Goal: Task Accomplishment & Management: Use online tool/utility

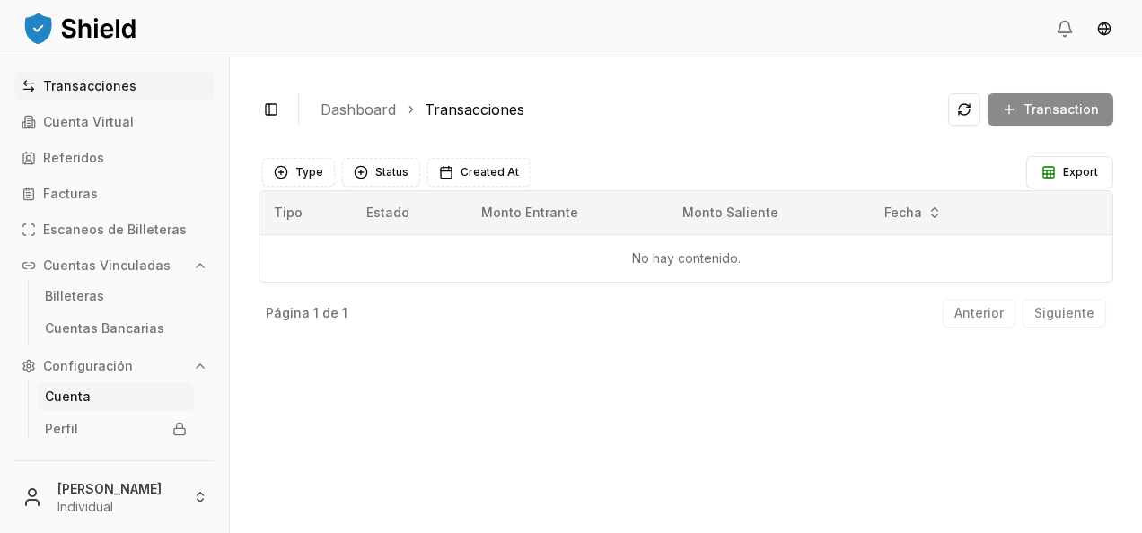
scroll to position [38, 0]
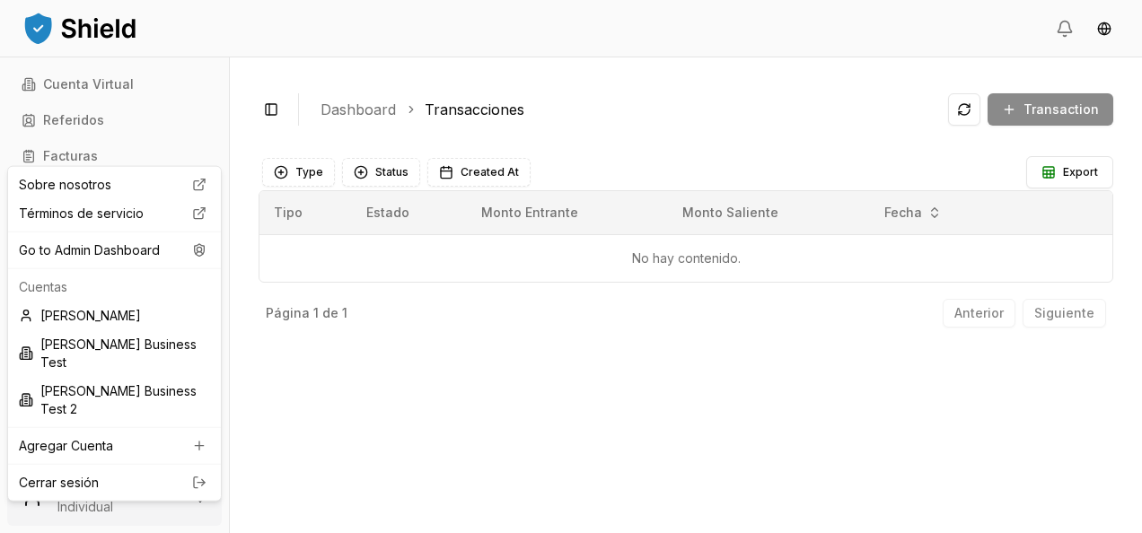
click at [104, 501] on html "Transacciones Cuenta Virtual Referidos Facturas Escaneos de Billeteras Cuentas …" at bounding box center [571, 266] width 1142 height 533
click at [122, 256] on div "Go to Admin Dashboard" at bounding box center [115, 250] width 206 height 29
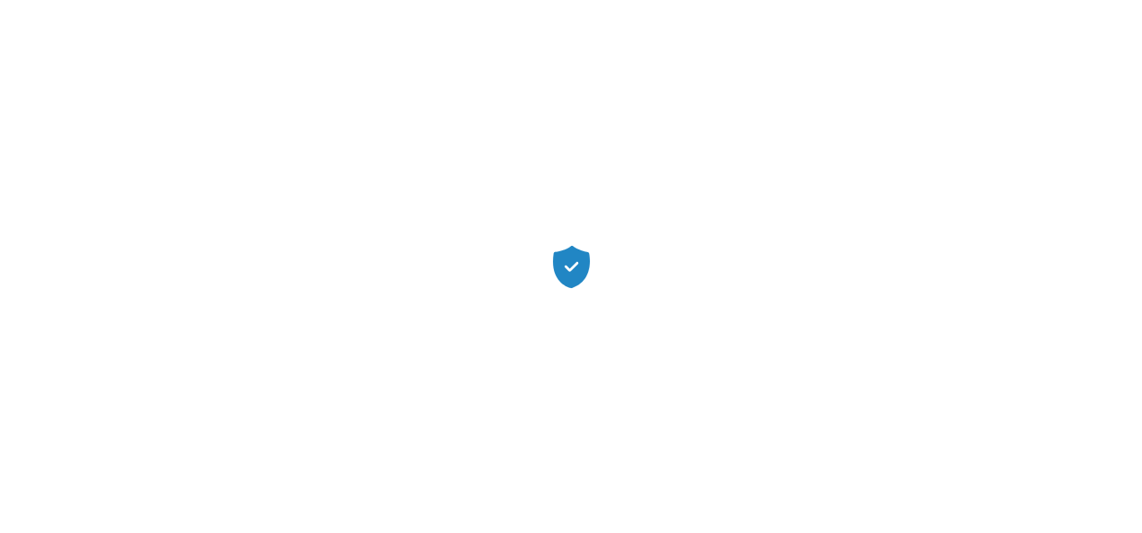
scroll to position [0, 0]
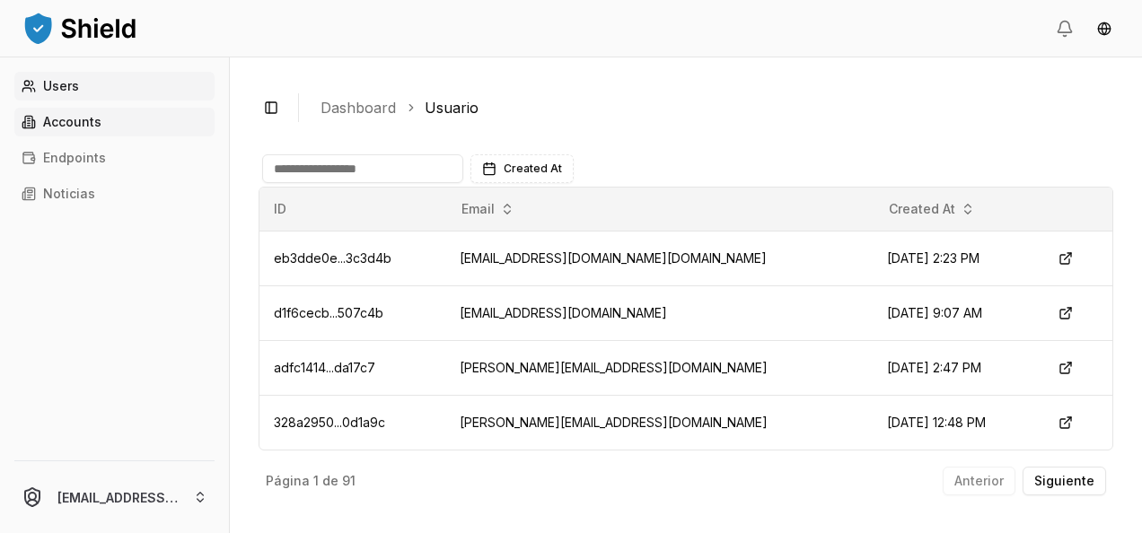
click at [106, 112] on link "Accounts" at bounding box center [114, 122] width 200 height 29
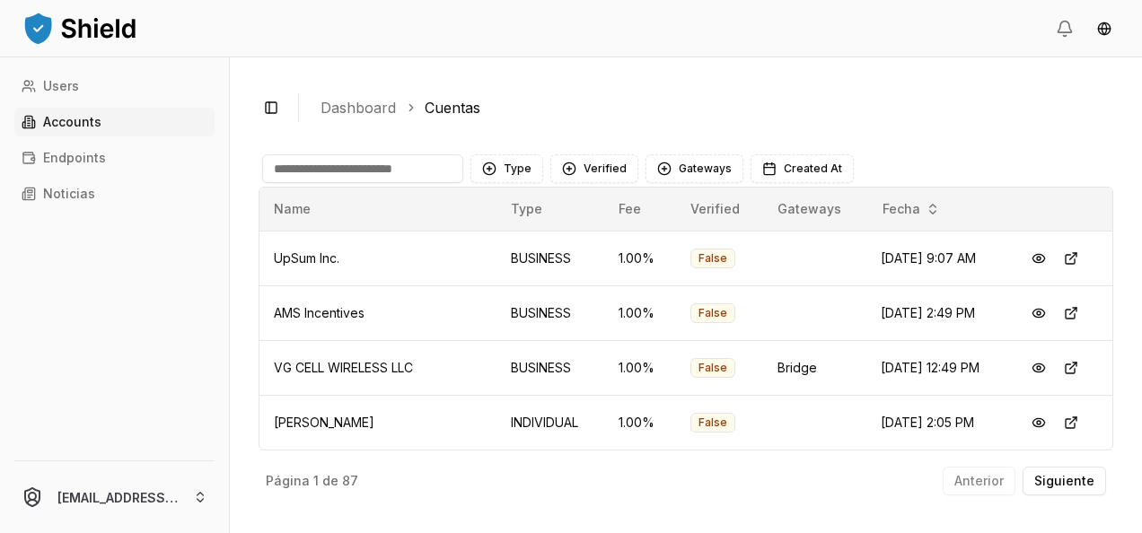
click at [342, 163] on input at bounding box center [362, 168] width 201 height 29
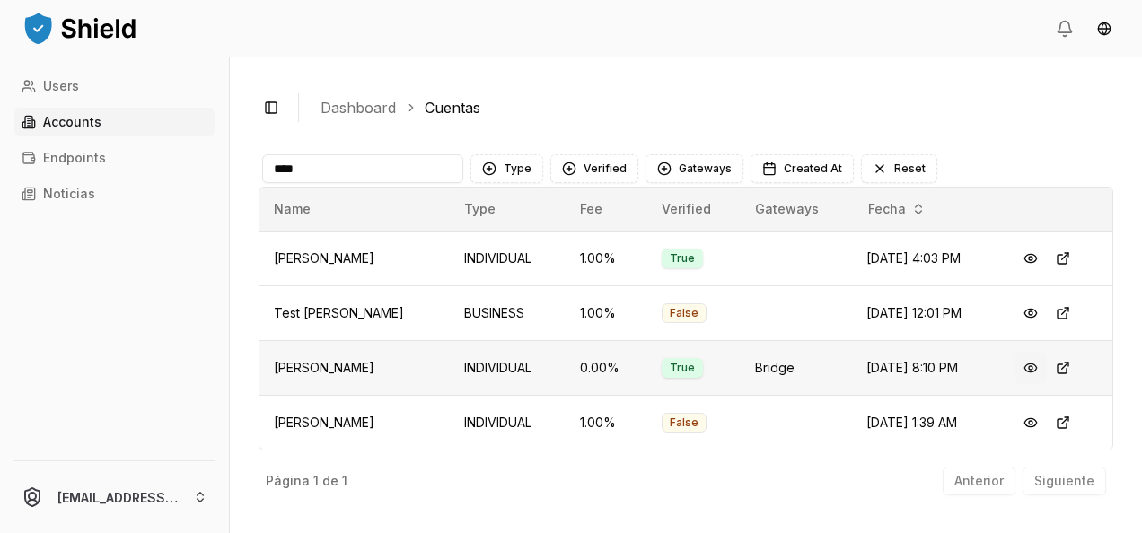
type input "****"
click at [1044, 364] on button at bounding box center [1031, 368] width 32 height 32
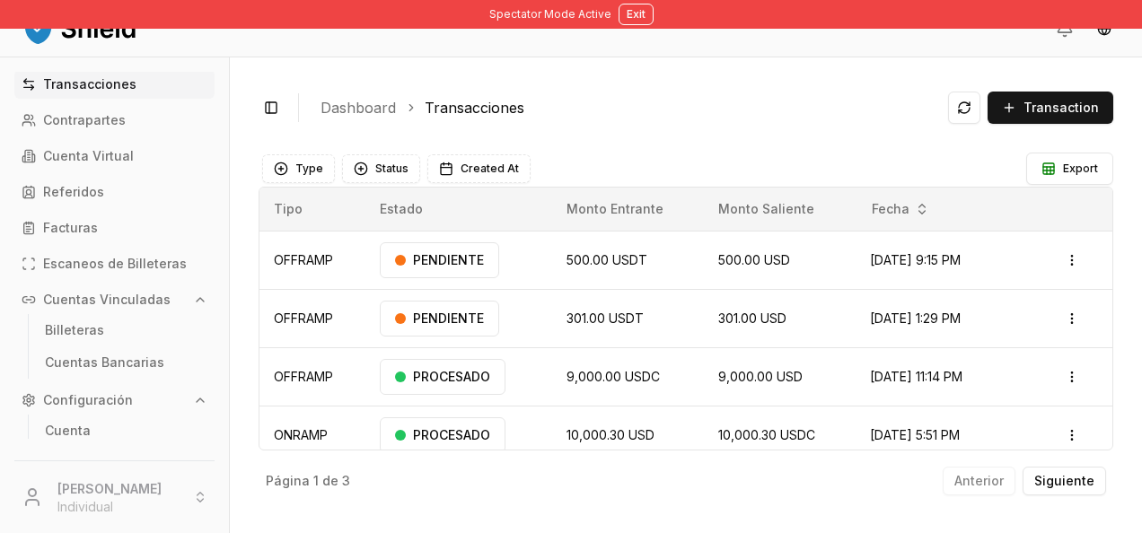
scroll to position [3, 0]
click at [102, 329] on link "Billeteras" at bounding box center [116, 329] width 156 height 29
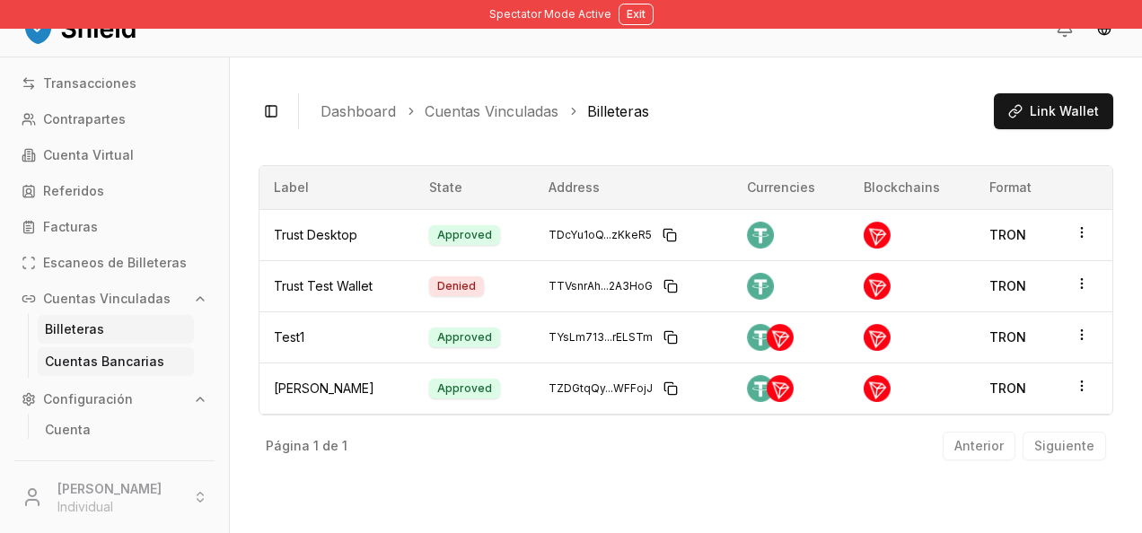
click at [137, 357] on p "Cuentas Bancarias" at bounding box center [104, 362] width 119 height 13
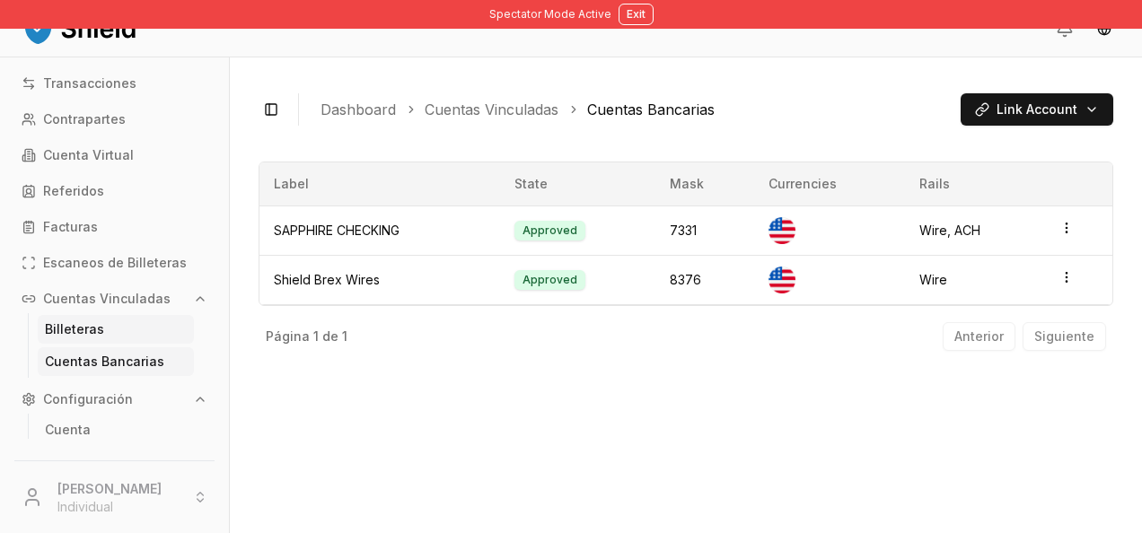
click at [125, 323] on link "Billeteras" at bounding box center [116, 329] width 156 height 29
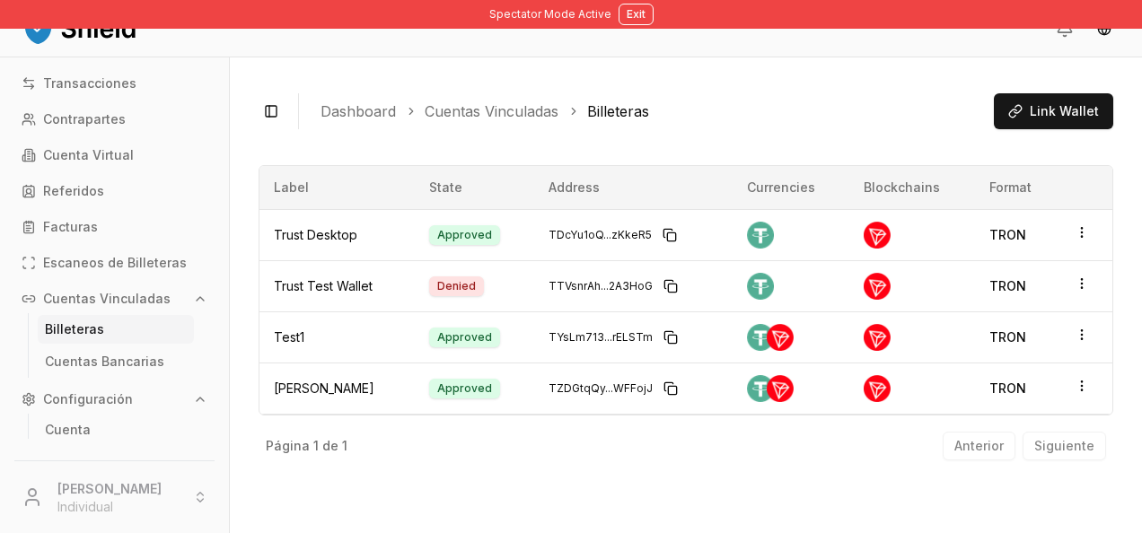
click at [1117, 208] on div "Toggle Sidebar Dashboard Cuentas Vinculadas Billeteras Link Wallet Trust Deskto…" at bounding box center [686, 295] width 912 height 476
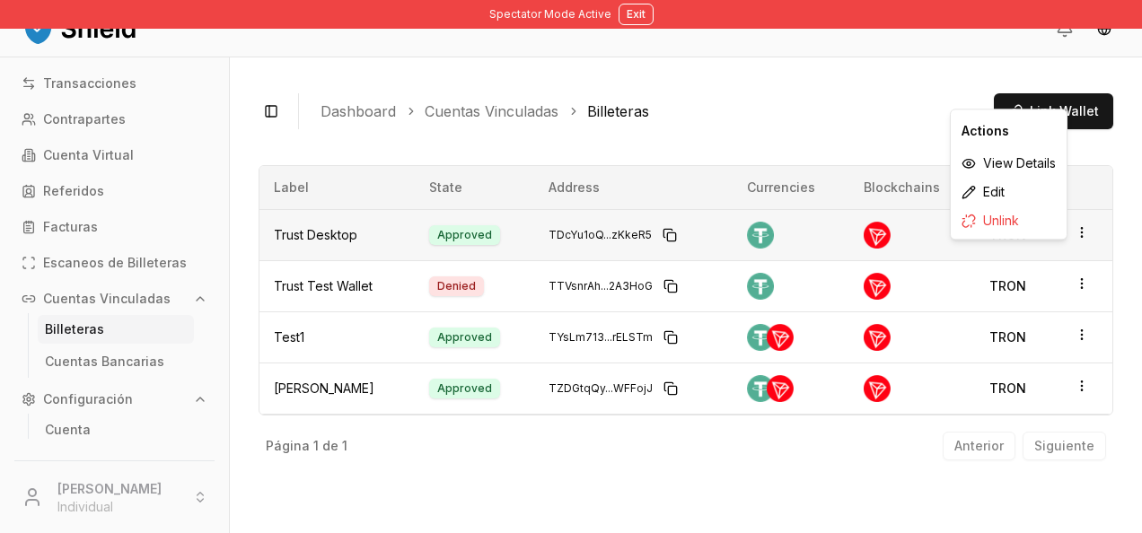
click at [1082, 230] on html "Spectator Mode Active Exit Transacciones Contrapartes Cuenta Virtual Referidos …" at bounding box center [571, 266] width 1142 height 533
click at [1128, 229] on div "Toggle Sidebar Dashboard Cuentas Vinculadas Billeteras Link Wallet Trust Deskto…" at bounding box center [686, 295] width 912 height 476
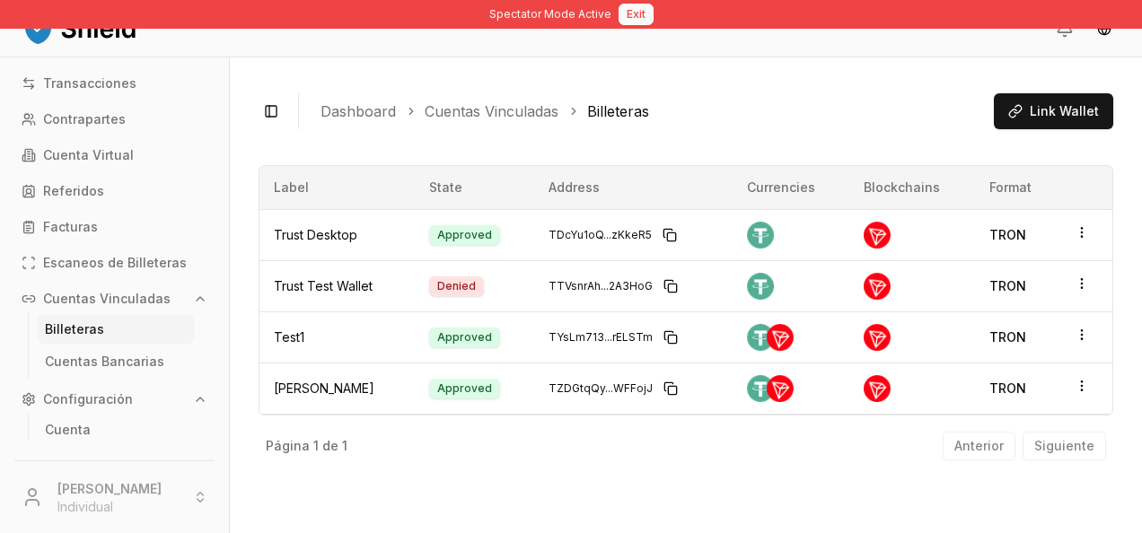
click at [632, 13] on button "Exit" at bounding box center [636, 15] width 35 height 22
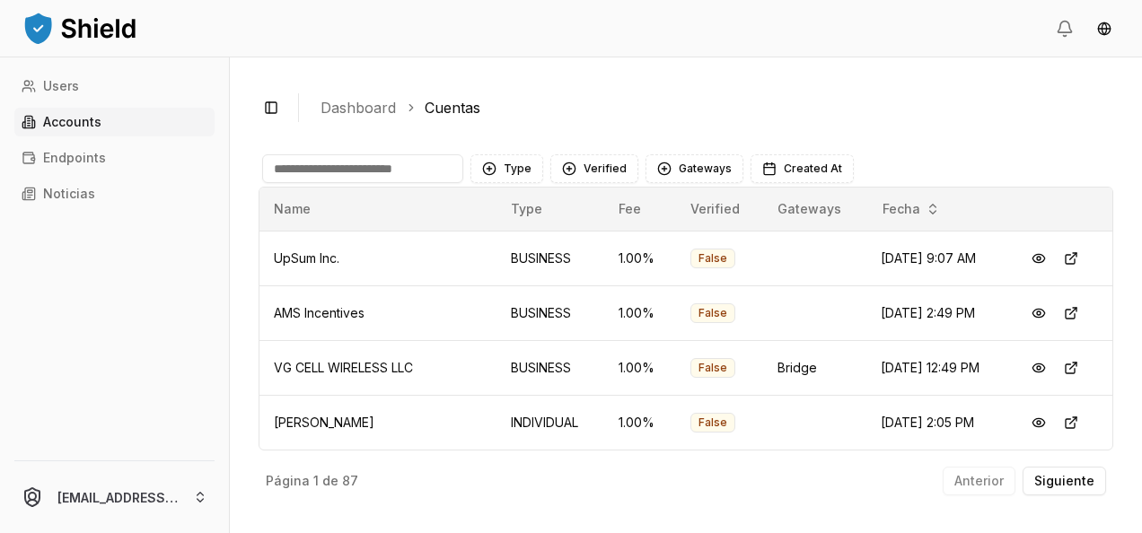
click at [400, 182] on input at bounding box center [362, 168] width 201 height 29
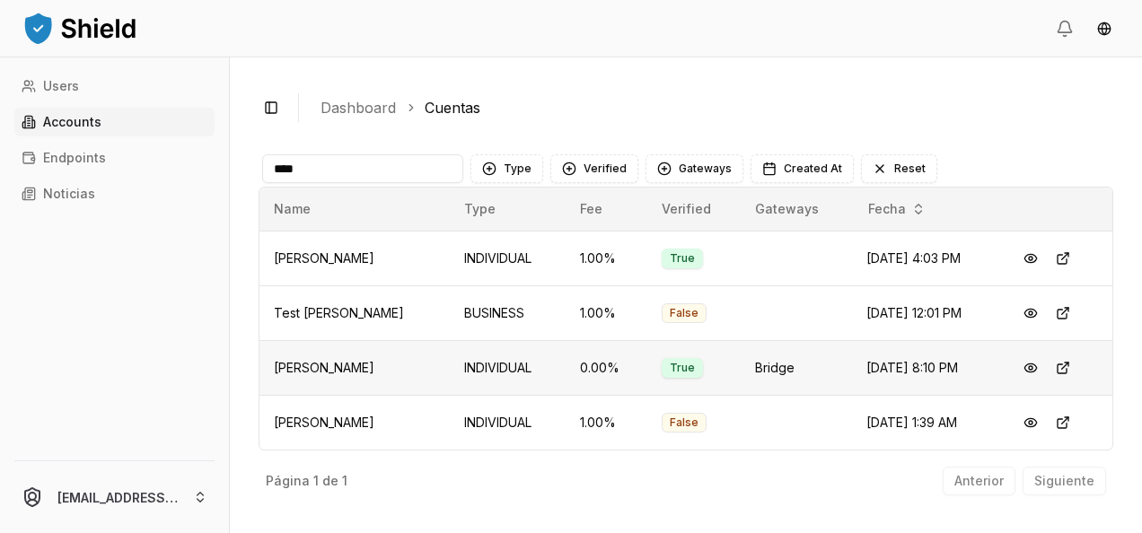
type input "****"
click at [1043, 369] on button at bounding box center [1031, 368] width 32 height 32
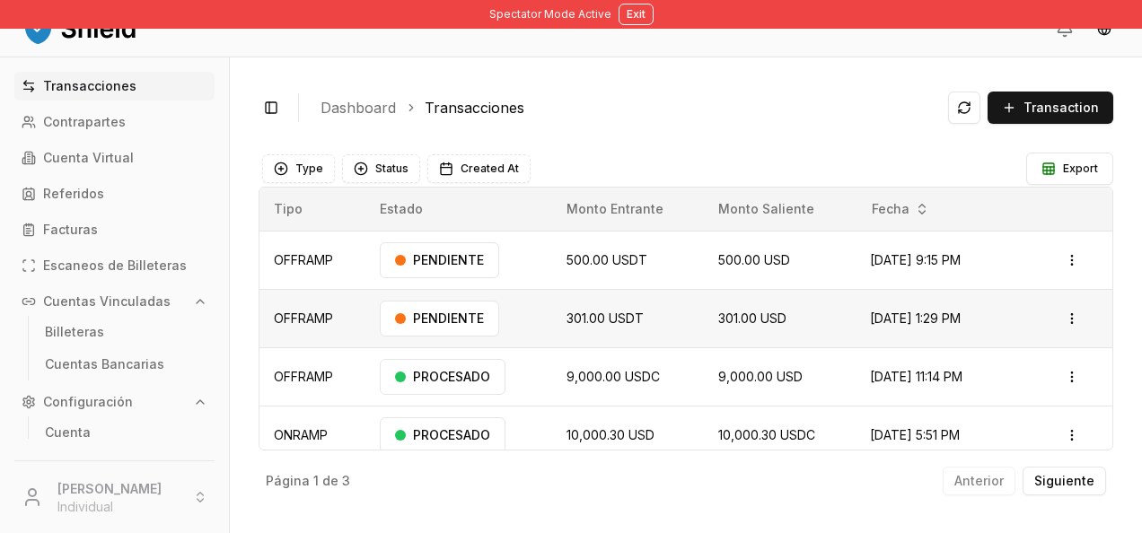
click at [515, 289] on td "PENDIENTE" at bounding box center [459, 318] width 187 height 58
click at [135, 322] on link "Billeteras" at bounding box center [116, 332] width 156 height 29
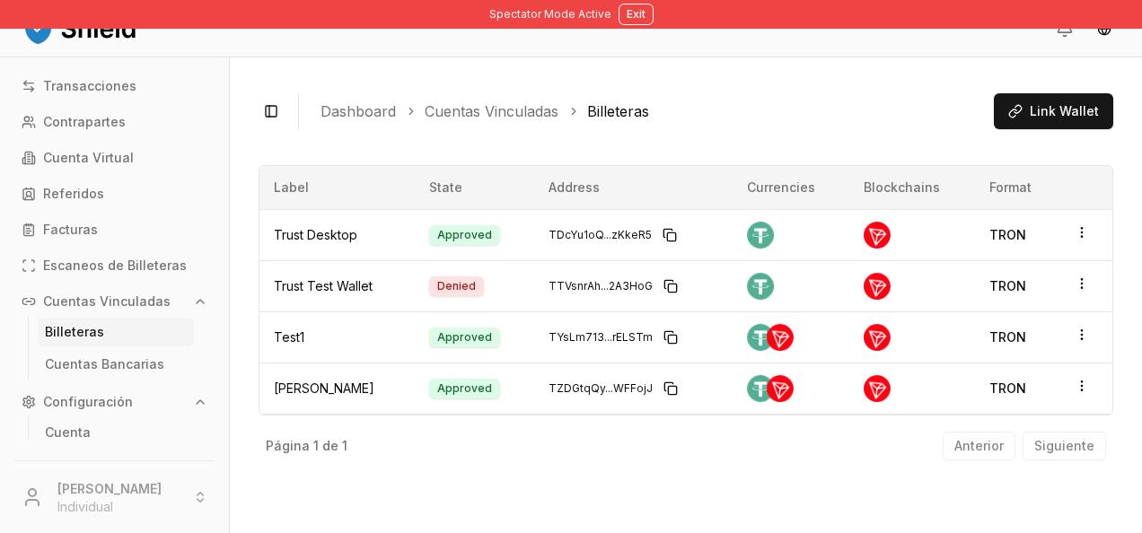
click at [1127, 258] on div "Toggle Sidebar Dashboard Cuentas Vinculadas Billeteras Link Wallet Trust Deskto…" at bounding box center [686, 295] width 912 height 476
click at [126, 360] on p "Cuentas Bancarias" at bounding box center [104, 364] width 119 height 13
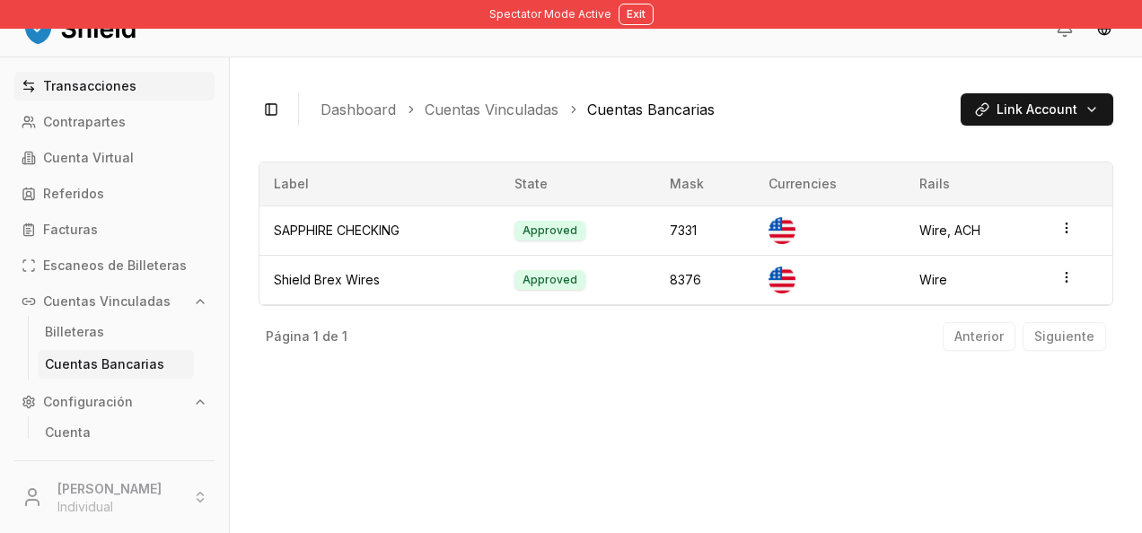
click at [137, 81] on link "Transacciones" at bounding box center [114, 86] width 200 height 29
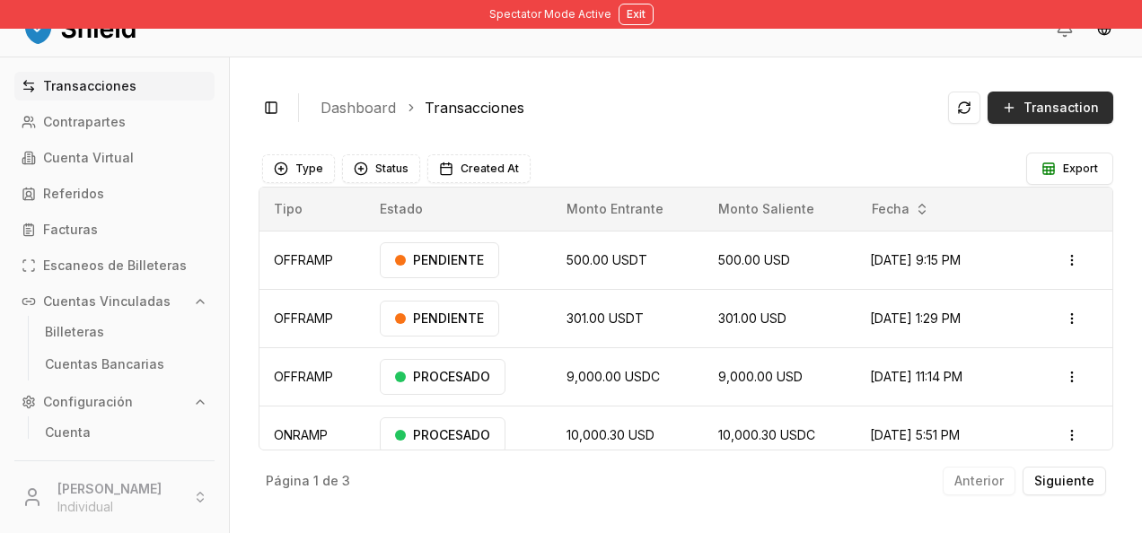
click at [1045, 110] on span "Transaction" at bounding box center [1061, 108] width 75 height 18
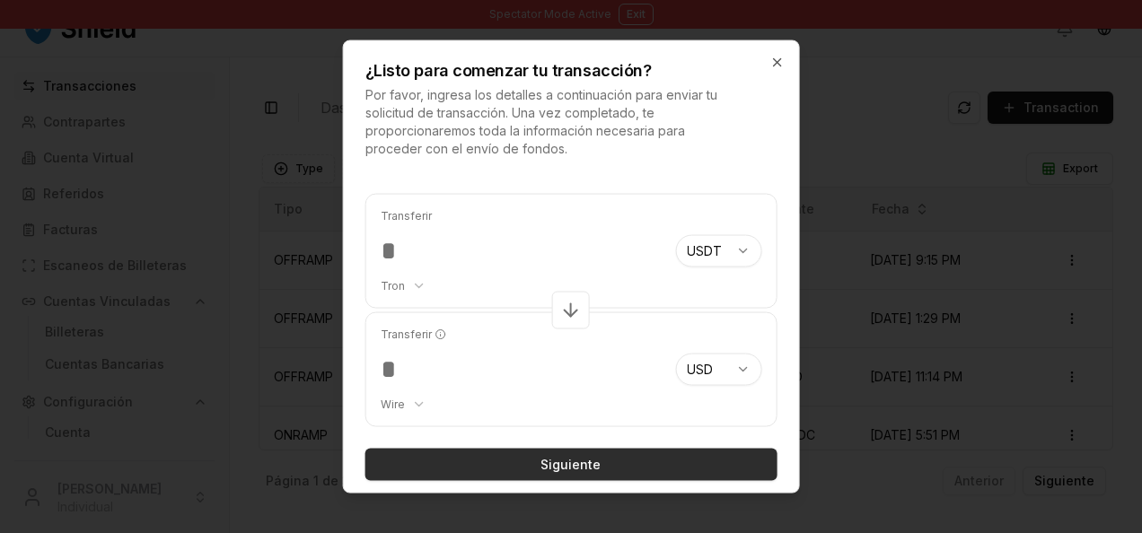
type input "***"
click at [584, 471] on button "Siguiente" at bounding box center [572, 465] width 412 height 32
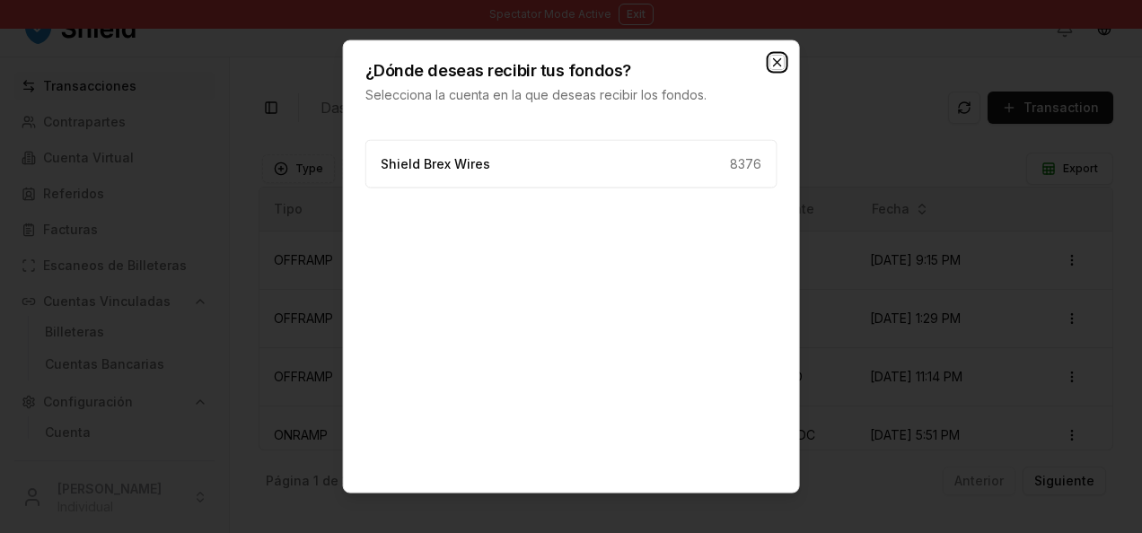
click at [778, 63] on icon "button" at bounding box center [776, 62] width 7 height 7
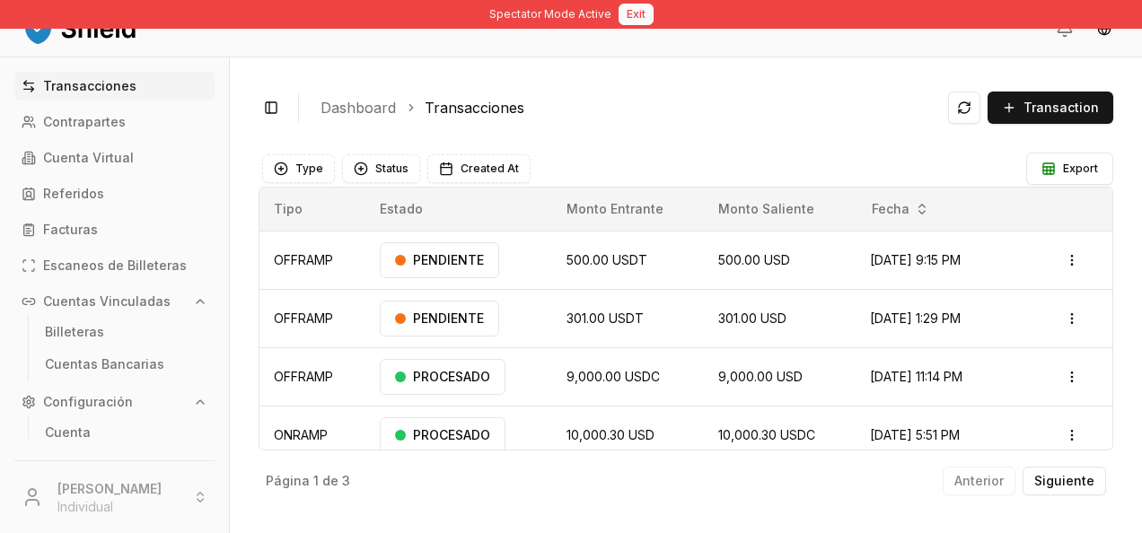
click at [630, 13] on button "Exit" at bounding box center [636, 15] width 35 height 22
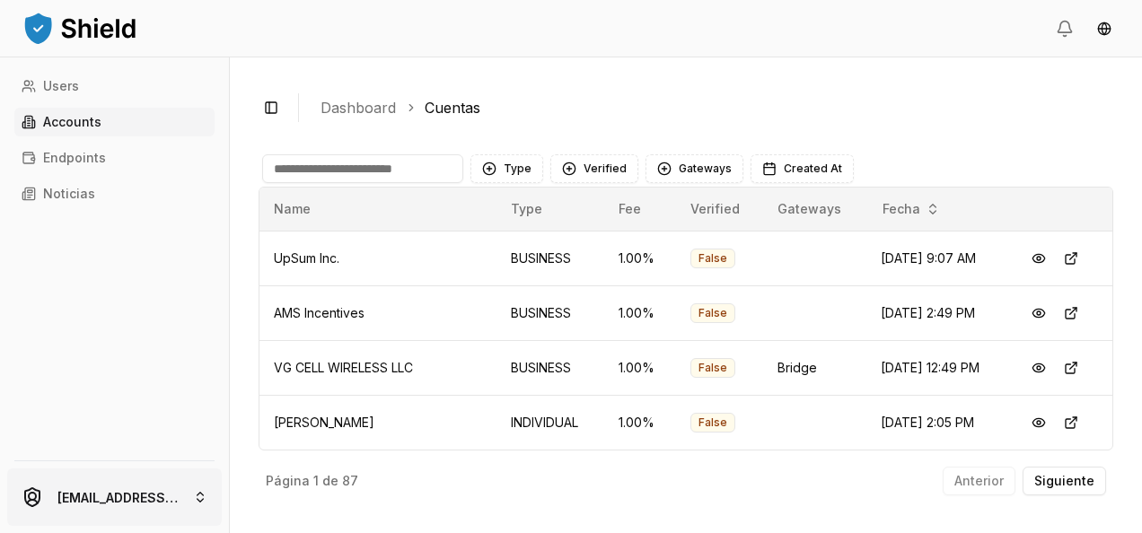
click at [171, 498] on html "Users Accounts Endpoints Noticias [EMAIL_ADDRESS][DOMAIN_NAME] Toggle Sidebar D…" at bounding box center [571, 266] width 1142 height 533
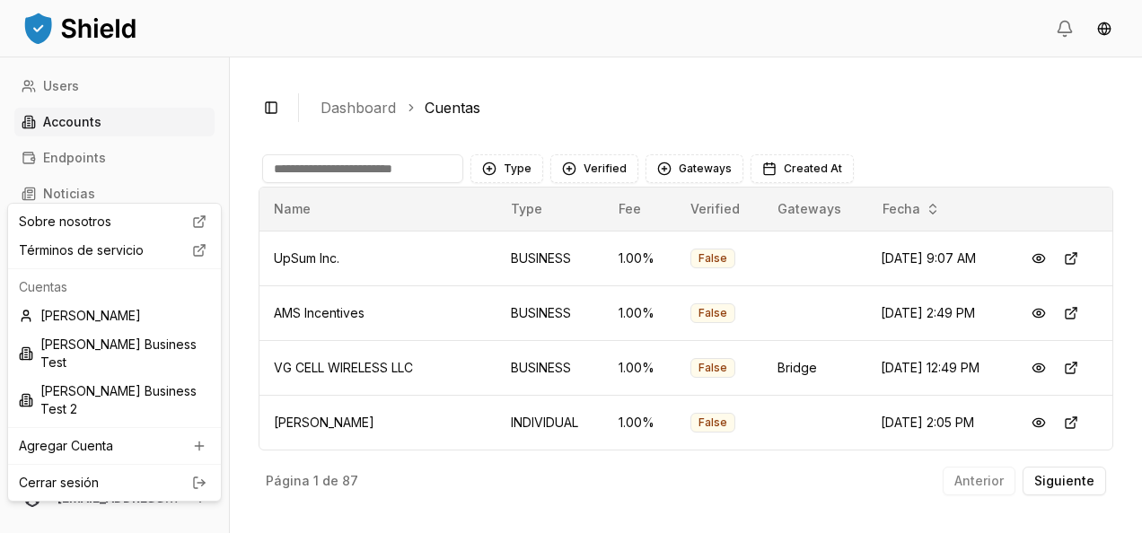
click at [396, 67] on html "Users Accounts Endpoints Noticias [EMAIL_ADDRESS][DOMAIN_NAME] Toggle Sidebar D…" at bounding box center [571, 266] width 1142 height 533
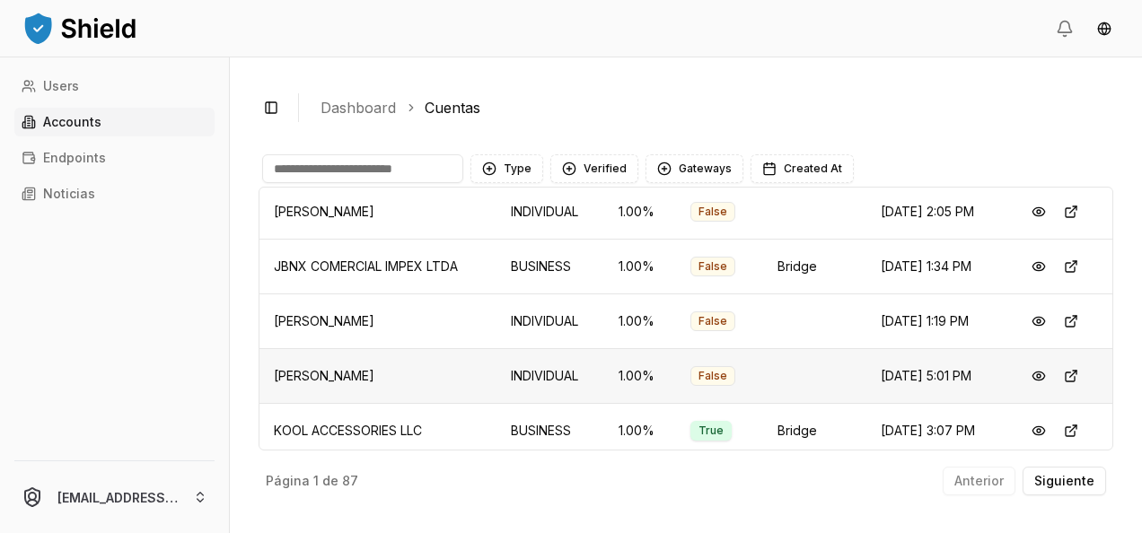
scroll to position [216, 0]
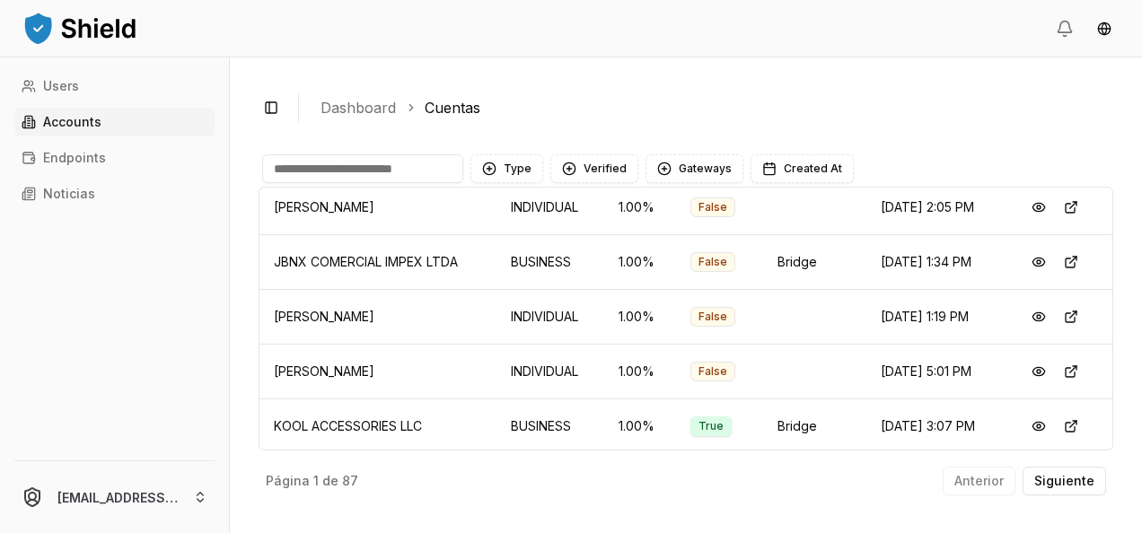
click at [735, 466] on div "Página 1 de 87 Anterior Siguiente" at bounding box center [686, 478] width 855 height 54
